Goal: Task Accomplishment & Management: Manage account settings

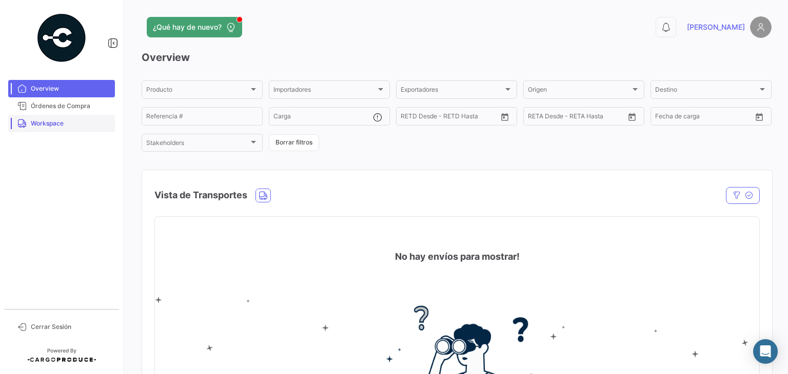
click at [67, 128] on span "Workspace" at bounding box center [71, 123] width 80 height 9
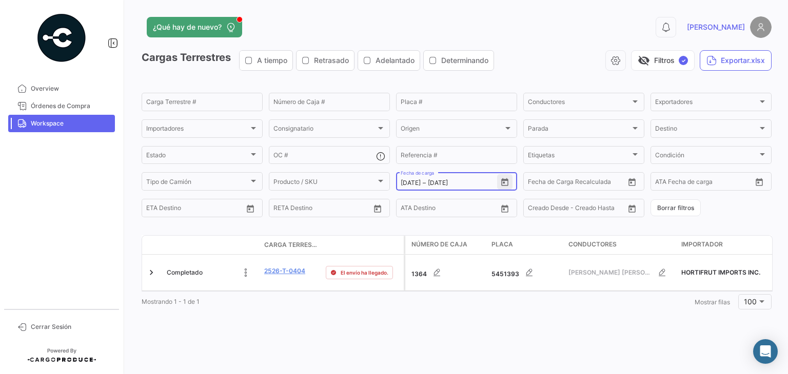
click at [504, 175] on button "Open calendar" at bounding box center [504, 181] width 15 height 15
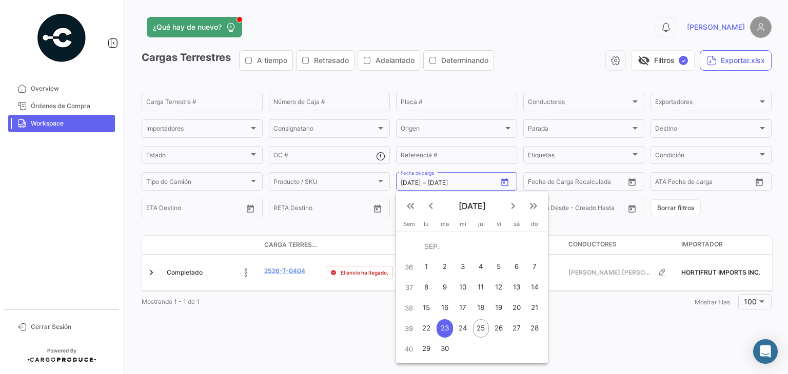
click at [256, 316] on div at bounding box center [394, 187] width 788 height 374
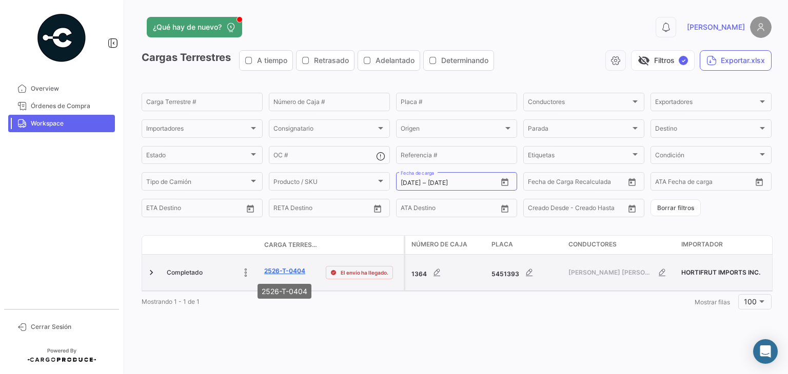
click at [277, 273] on link "2526-T-0404" at bounding box center [284, 271] width 41 height 9
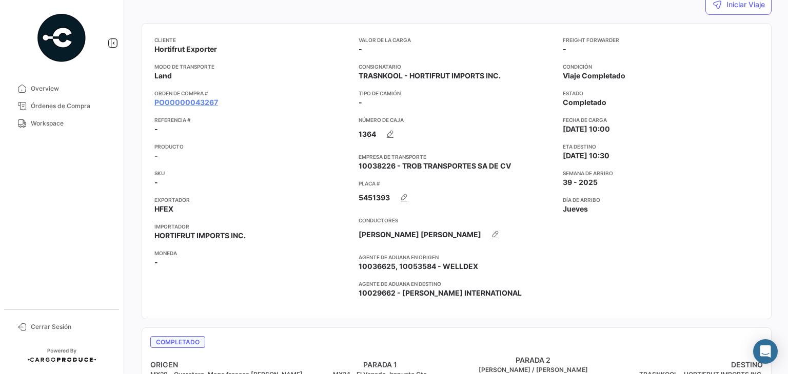
scroll to position [112, 0]
drag, startPoint x: 47, startPoint y: 120, endPoint x: 65, endPoint y: 120, distance: 17.4
click at [47, 120] on span "Workspace" at bounding box center [71, 123] width 80 height 9
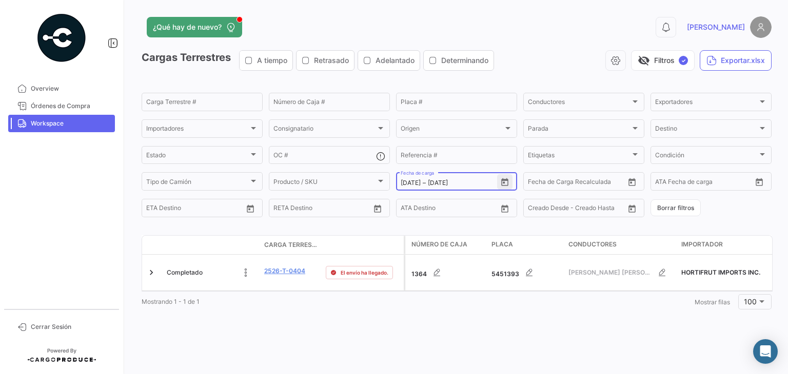
click at [508, 182] on icon "Open calendar" at bounding box center [504, 182] width 7 height 8
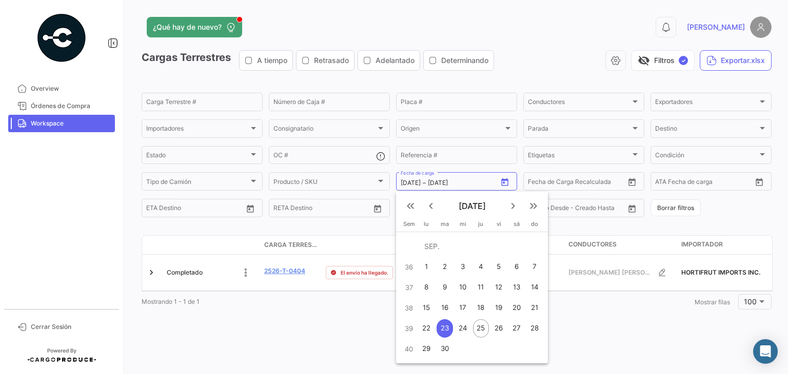
click at [431, 327] on div "22" at bounding box center [426, 328] width 16 height 18
type input "[DATE]"
click at [431, 327] on div "22" at bounding box center [426, 328] width 16 height 18
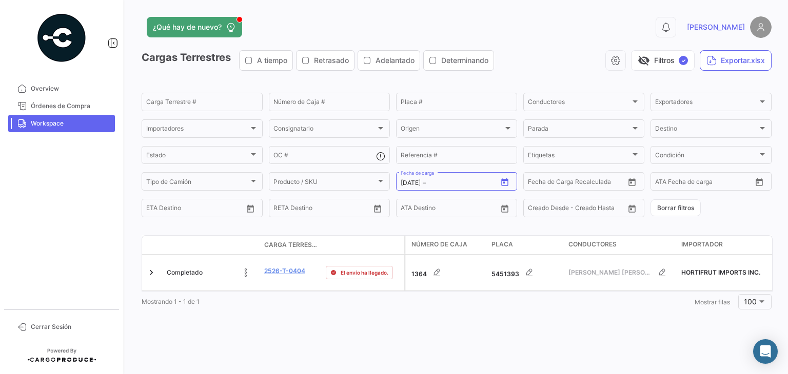
type input "[DATE]"
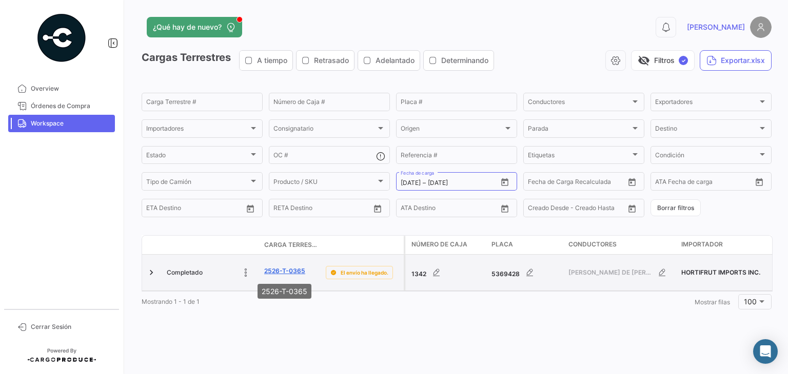
click at [281, 275] on link "2526-T-0365" at bounding box center [284, 271] width 41 height 9
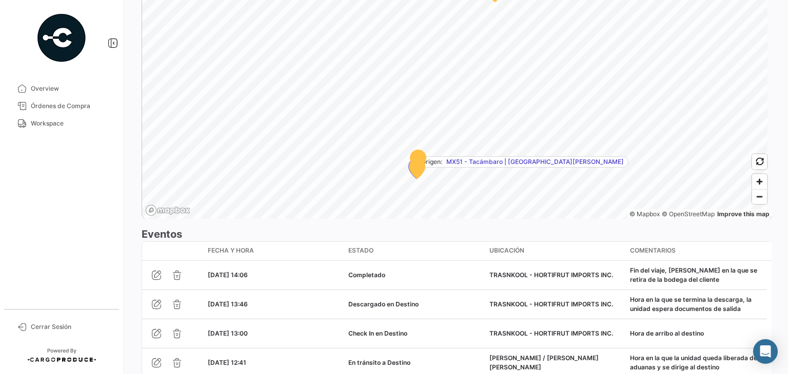
scroll to position [744, 0]
click at [55, 132] on link "Workspace" at bounding box center [61, 123] width 107 height 17
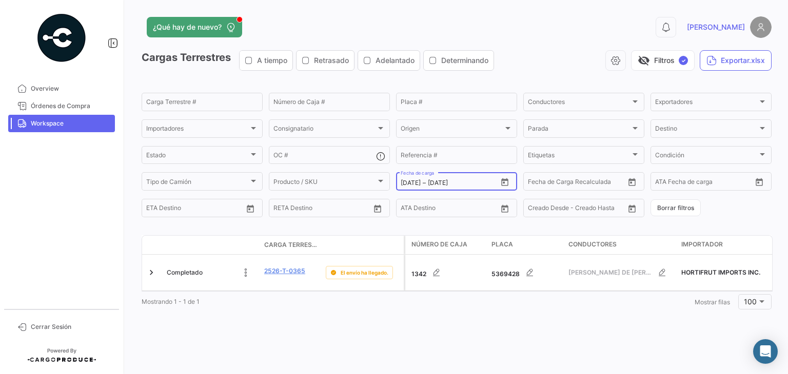
click at [506, 183] on icon "Open calendar" at bounding box center [504, 182] width 9 height 9
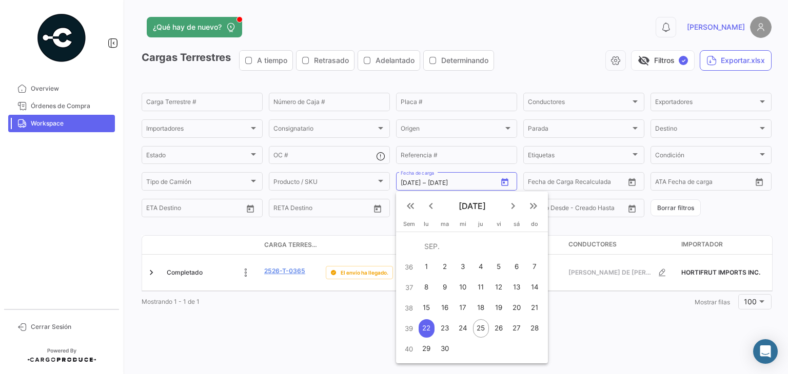
click at [443, 329] on div "23" at bounding box center [444, 328] width 16 height 18
type input "[DATE]"
click at [443, 329] on div "23" at bounding box center [444, 328] width 16 height 18
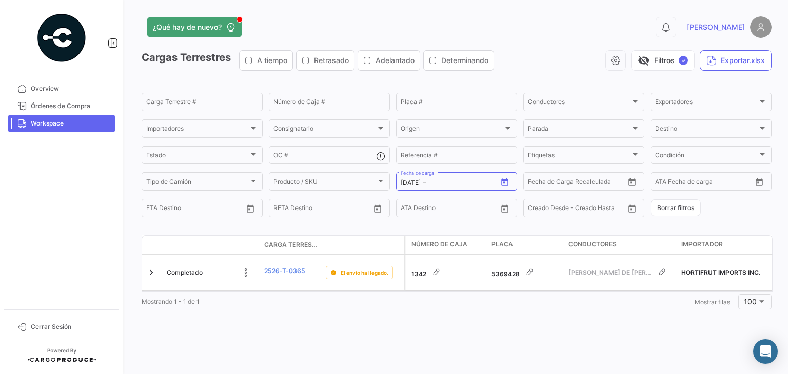
type input "[DATE]"
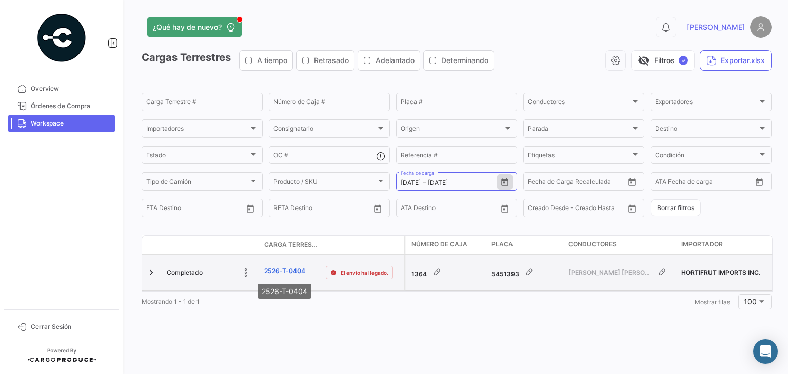
click at [275, 275] on link "2526-T-0404" at bounding box center [284, 271] width 41 height 9
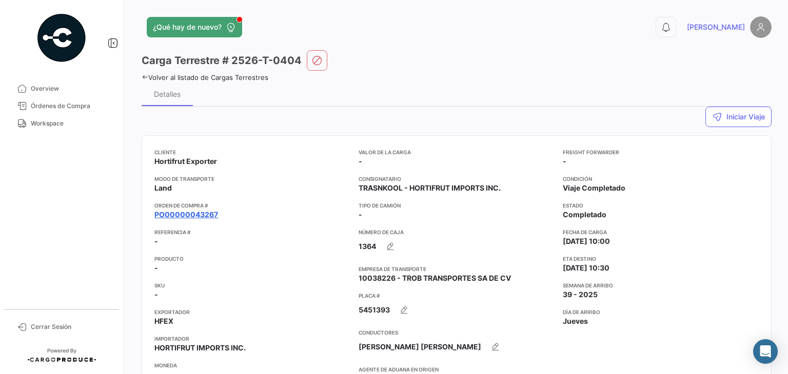
click at [196, 215] on link "PO00000043267" at bounding box center [186, 215] width 64 height 10
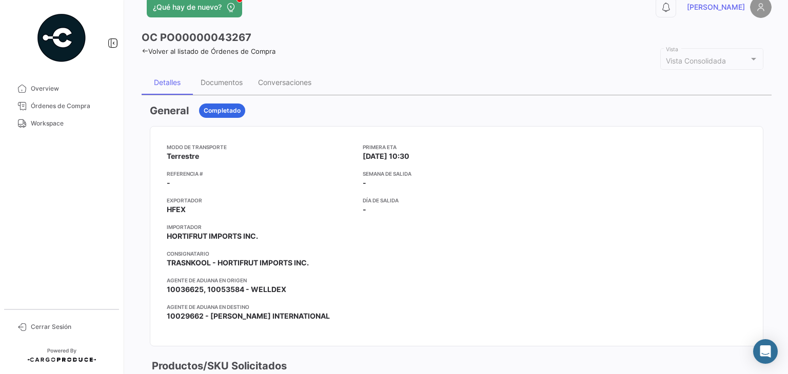
scroll to position [16, 0]
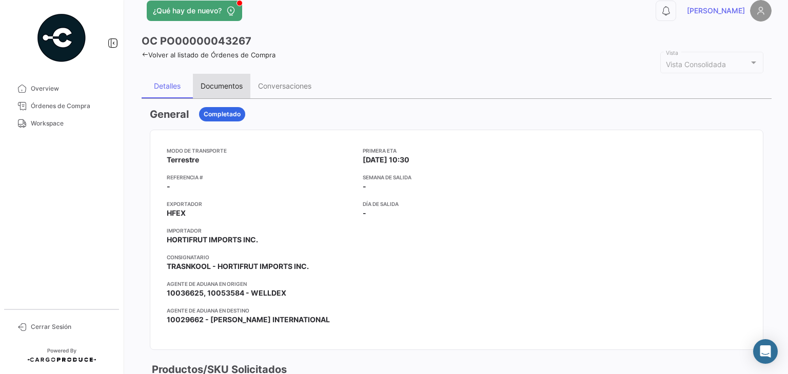
click at [215, 84] on div "Documentos" at bounding box center [222, 86] width 42 height 9
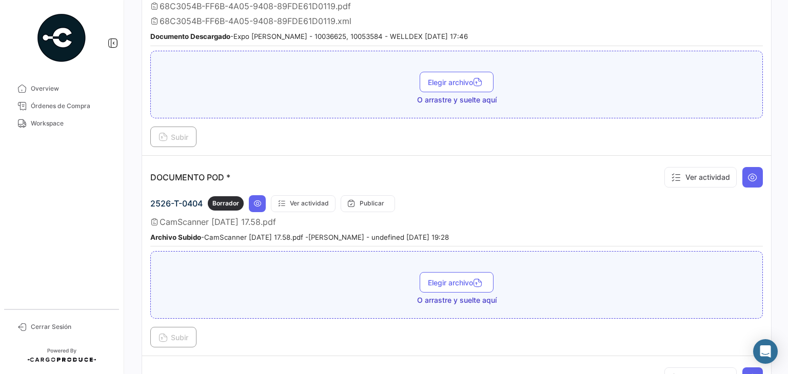
scroll to position [384, 0]
click at [54, 126] on span "Workspace" at bounding box center [71, 123] width 80 height 9
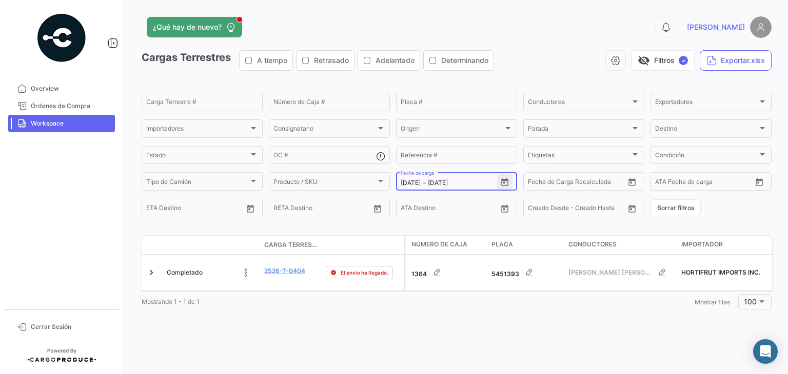
click at [503, 185] on icon "Open calendar" at bounding box center [504, 182] width 7 height 8
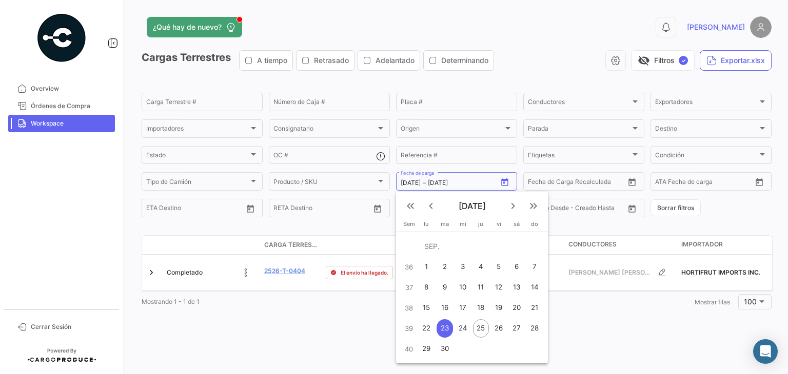
click at [479, 323] on div "25" at bounding box center [481, 328] width 16 height 18
type input "[DATE]"
click at [479, 323] on div "25" at bounding box center [481, 328] width 16 height 18
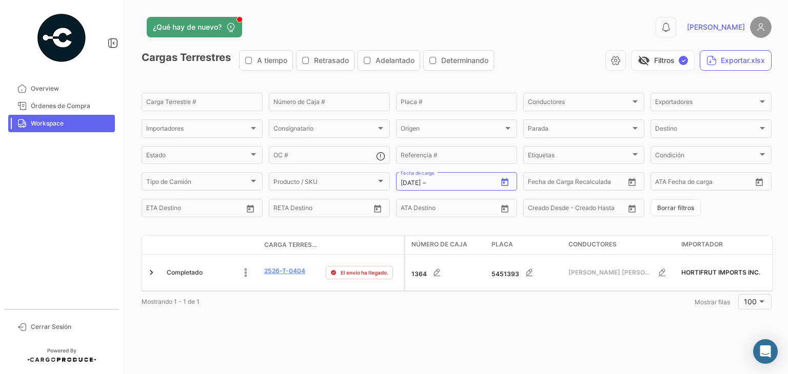
type input "[DATE]"
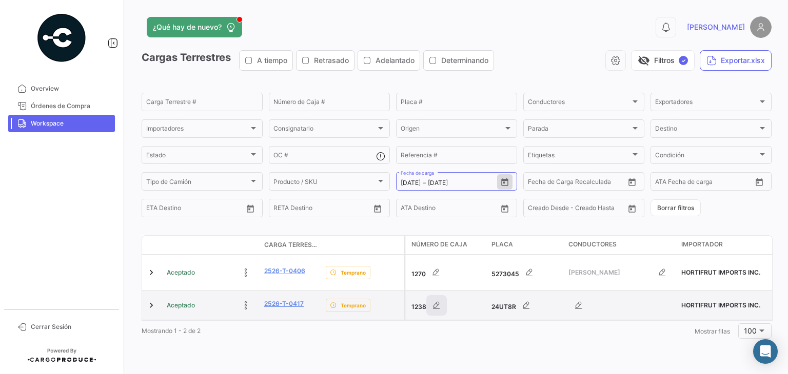
click at [439, 306] on icon "button" at bounding box center [436, 306] width 10 height 10
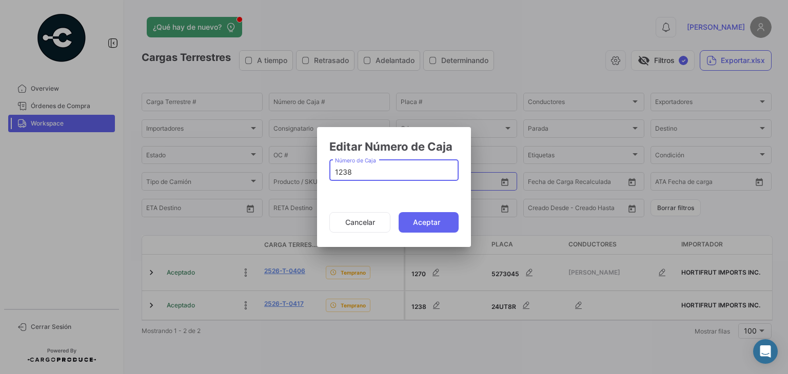
drag, startPoint x: 351, startPoint y: 169, endPoint x: 314, endPoint y: 175, distance: 37.4
click at [314, 175] on div "Editar Número de Caja 1238 Número de Caja Cancelar Aceptar" at bounding box center [394, 187] width 788 height 374
type input "1372"
click at [410, 219] on button "Aceptar" at bounding box center [428, 222] width 60 height 21
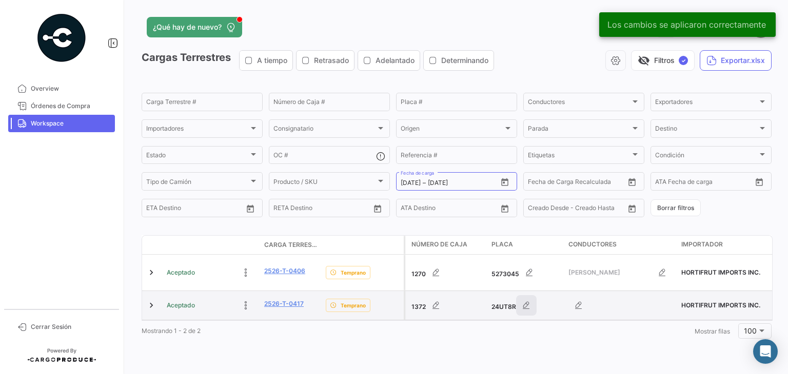
click at [527, 307] on icon "button" at bounding box center [526, 306] width 10 height 10
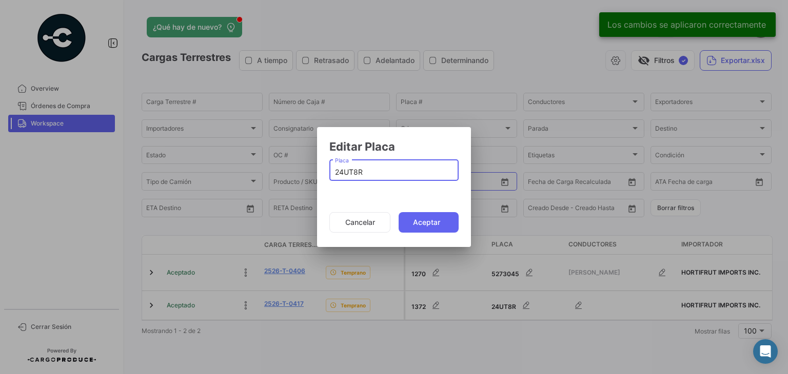
click at [349, 172] on input "24UT8R" at bounding box center [394, 172] width 118 height 9
paste input "DK9084"
type input "DK9084"
click at [430, 226] on button "Aceptar" at bounding box center [428, 222] width 60 height 21
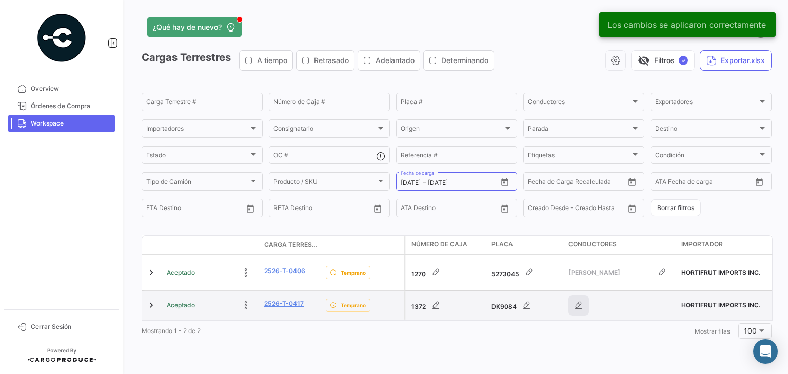
click at [577, 308] on icon "button" at bounding box center [578, 306] width 10 height 10
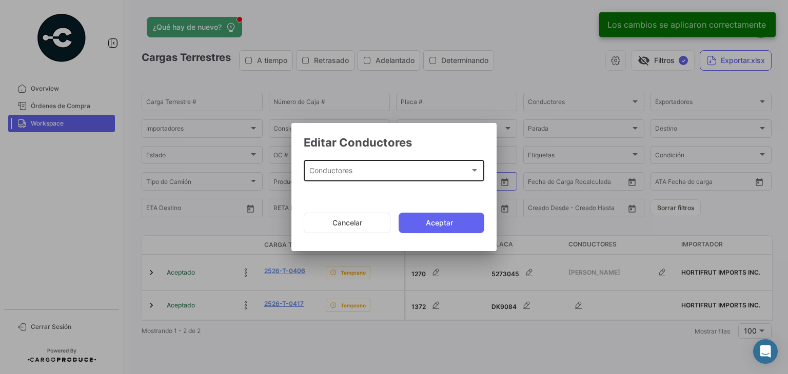
click at [357, 165] on div "Conductores Conductores" at bounding box center [394, 170] width 170 height 24
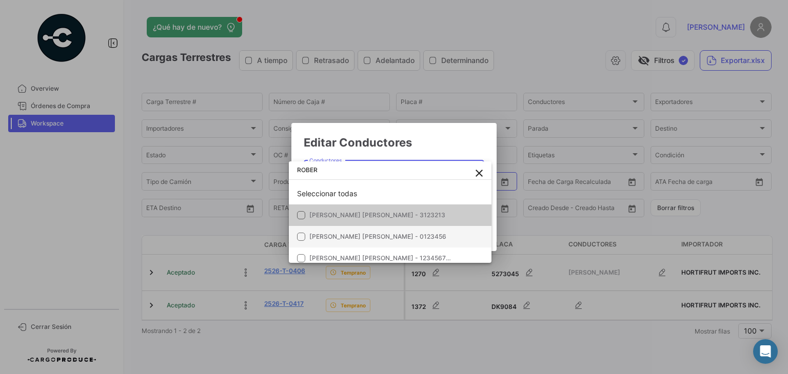
type input "ROBER"
click at [362, 239] on span "[PERSON_NAME] [PERSON_NAME] - 0123456" at bounding box center [377, 237] width 137 height 8
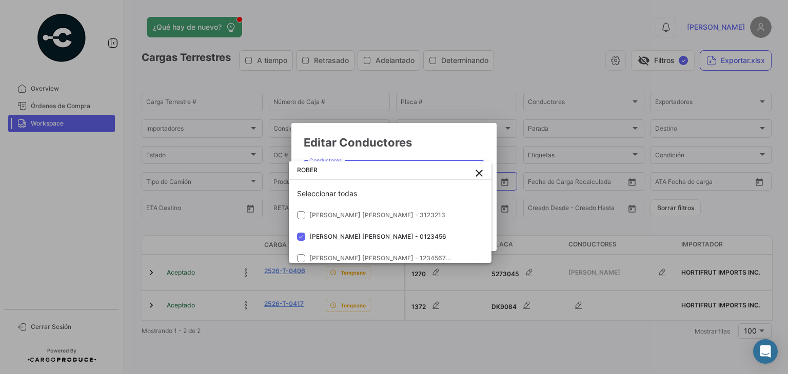
click at [433, 140] on div at bounding box center [394, 187] width 788 height 374
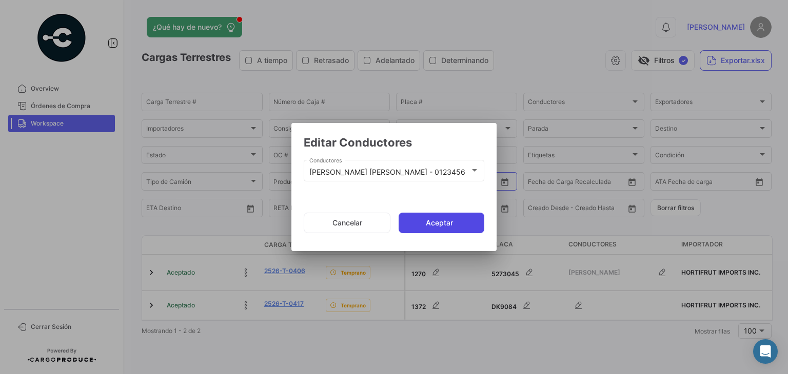
click at [449, 224] on button "Aceptar" at bounding box center [441, 223] width 86 height 21
